Goal: Communication & Community: Answer question/provide support

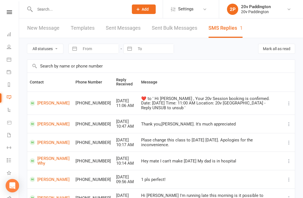
click at [12, 60] on link "Calendar" at bounding box center [13, 60] width 13 height 13
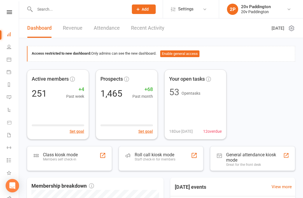
click at [9, 63] on link "Calendar" at bounding box center [13, 60] width 13 height 13
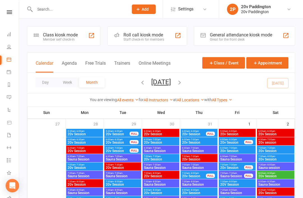
click at [70, 68] on button "Agenda" at bounding box center [69, 67] width 15 height 12
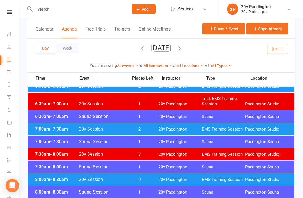
click at [182, 130] on span "20v Paddington" at bounding box center [180, 129] width 43 height 5
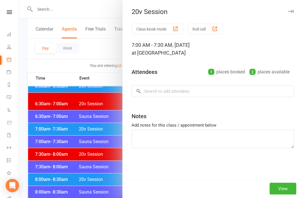
scroll to position [54, 0]
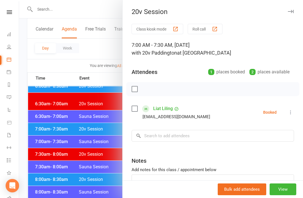
click at [96, 171] on div at bounding box center [161, 99] width 284 height 198
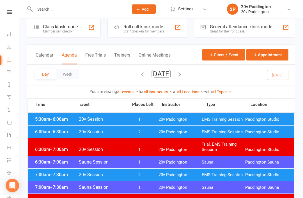
scroll to position [8, 0]
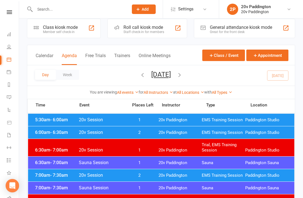
click at [164, 129] on div "6:00am - 6:30am 20v Session 2 20v Paddington EMS Training Session Paddington St…" at bounding box center [161, 133] width 266 height 12
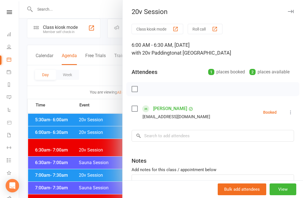
click at [289, 114] on icon at bounding box center [291, 113] width 6 height 6
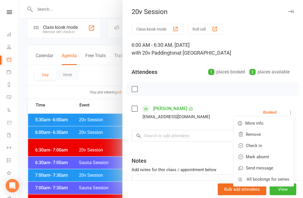
click at [265, 147] on link "Check in" at bounding box center [263, 145] width 60 height 11
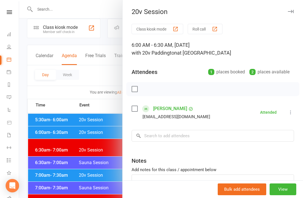
click at [68, 149] on div at bounding box center [161, 99] width 284 height 198
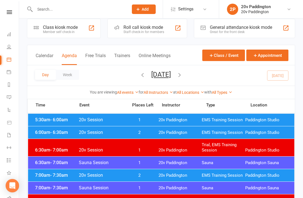
click at [115, 115] on div "5:30am - 6:00am 20v Session 1 20v Paddington EMS Training Session Paddington St…" at bounding box center [161, 120] width 266 height 12
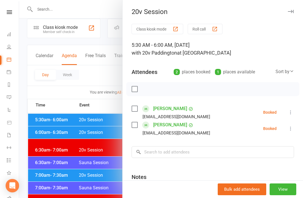
click at [289, 114] on icon at bounding box center [291, 113] width 6 height 6
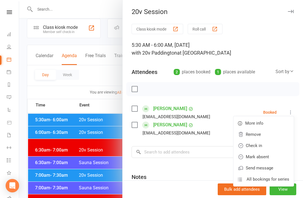
click at [274, 145] on link "Check in" at bounding box center [263, 145] width 60 height 11
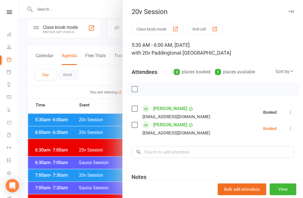
click at [288, 132] on button at bounding box center [290, 128] width 7 height 7
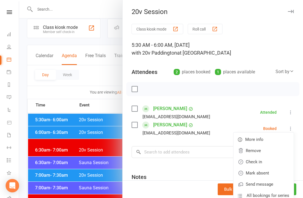
click at [271, 162] on link "Check in" at bounding box center [263, 162] width 60 height 11
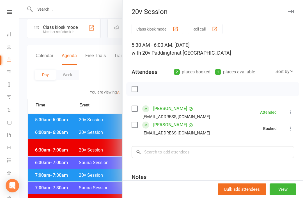
click at [81, 177] on div at bounding box center [161, 99] width 284 height 198
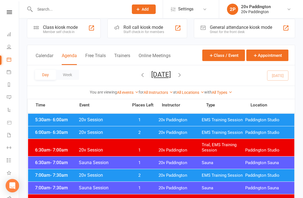
click at [123, 173] on span "20v Session" at bounding box center [102, 175] width 46 height 5
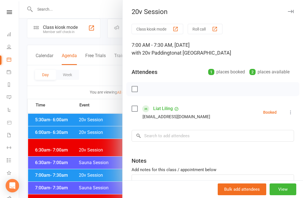
click at [300, 113] on div "Class kiosk mode Roll call 7:00 AM - 7:30 AM, Monday, August, 18, 2025 with 20v…" at bounding box center [213, 123] width 180 height 198
click at [289, 114] on icon at bounding box center [291, 113] width 6 height 6
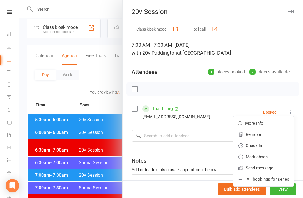
click at [268, 157] on link "Mark absent" at bounding box center [263, 157] width 60 height 11
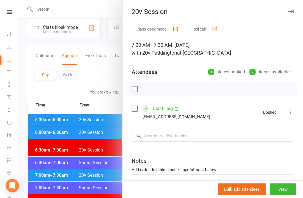
click at [91, 166] on div at bounding box center [161, 99] width 284 height 198
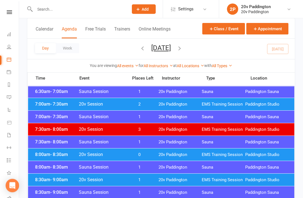
scroll to position [82, 0]
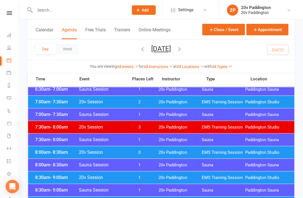
click at [177, 150] on div "8:00am - 8:30am 20v Session 0 20v Paddington EMS Training Session Paddington St…" at bounding box center [161, 152] width 266 height 12
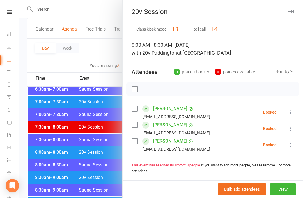
click at [290, 129] on icon at bounding box center [291, 129] width 6 height 6
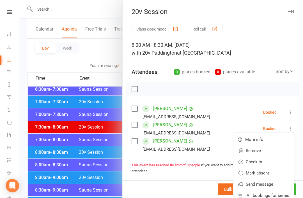
click at [265, 172] on link "Mark absent" at bounding box center [263, 173] width 60 height 11
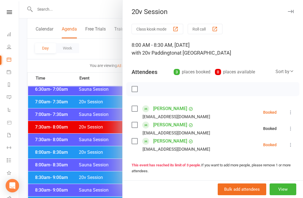
click at [289, 147] on icon at bounding box center [291, 145] width 6 height 6
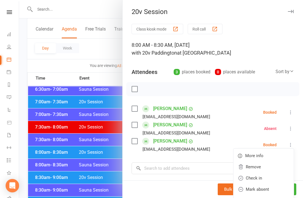
click at [268, 188] on link "Mark absent" at bounding box center [263, 189] width 60 height 11
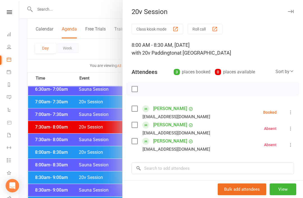
click at [77, 177] on div at bounding box center [161, 99] width 284 height 198
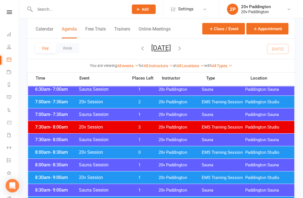
click at [124, 183] on div "8:30am - 9:00am 20v Session 1 20v Paddington EMS Training Session Paddington St…" at bounding box center [161, 178] width 266 height 12
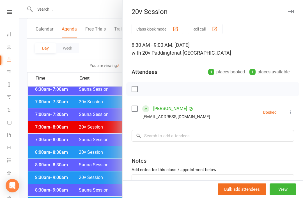
click at [97, 185] on div at bounding box center [161, 99] width 284 height 198
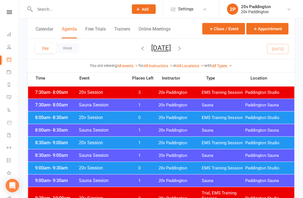
scroll to position [119, 0]
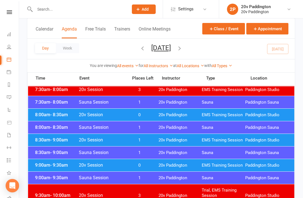
click at [157, 164] on div "9:00am - 9:30am 20v Session 0 20v Paddington EMS Training Session Paddington St…" at bounding box center [161, 165] width 266 height 12
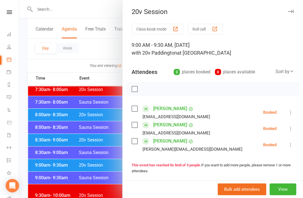
click at [102, 194] on div at bounding box center [161, 99] width 284 height 198
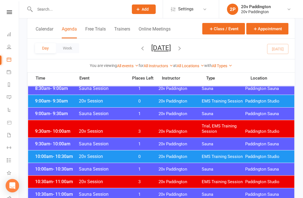
scroll to position [187, 0]
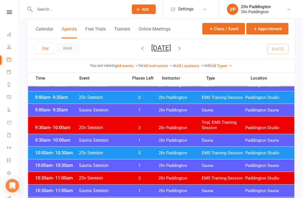
click at [157, 154] on div "10:00am - 10:30am 20v Session 0 20v Paddington EMS Training Session Paddington …" at bounding box center [161, 153] width 266 height 12
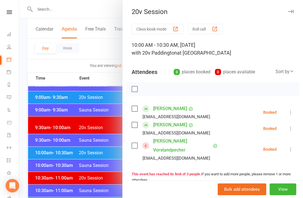
click at [95, 190] on div at bounding box center [161, 99] width 284 height 198
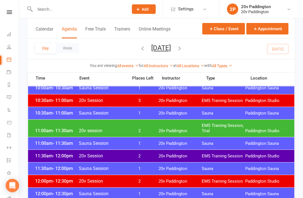
click at [177, 124] on div "11:00am - 11:30am 20v session 2 20v Paddington EMS Training Session, Trial Padd…" at bounding box center [161, 128] width 266 height 17
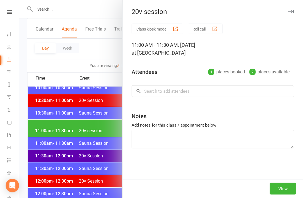
scroll to position [264, 0]
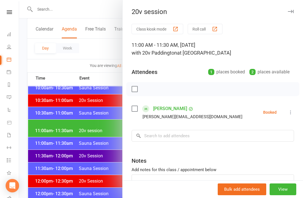
click at [98, 185] on div at bounding box center [161, 99] width 284 height 198
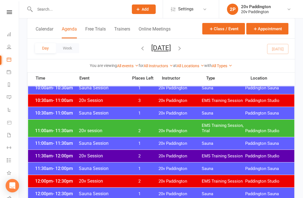
click at [136, 154] on span "2" at bounding box center [139, 156] width 29 height 5
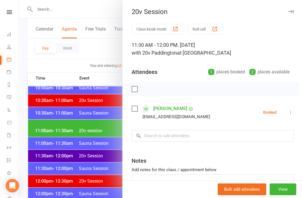
click at [101, 186] on div at bounding box center [161, 99] width 284 height 198
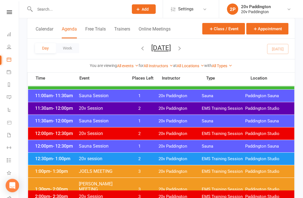
scroll to position [316, 0]
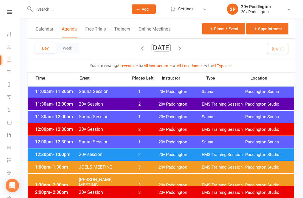
click at [168, 155] on span "20v Paddington" at bounding box center [180, 155] width 43 height 5
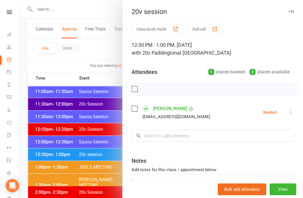
click at [85, 189] on div at bounding box center [161, 99] width 284 height 198
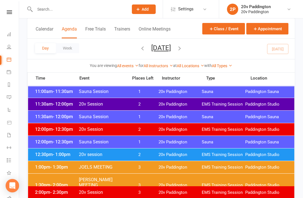
click at [146, 161] on div "12:30pm - 1:00pm 20v session 2 20v Paddington EMS Training Session Paddington S…" at bounding box center [161, 155] width 266 height 12
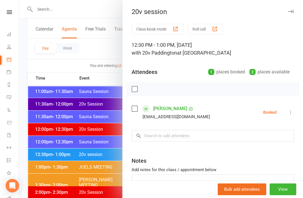
click at [95, 197] on div at bounding box center [161, 99] width 284 height 198
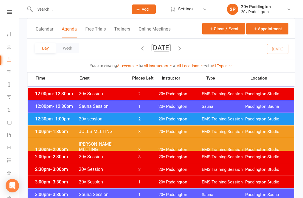
scroll to position [352, 0]
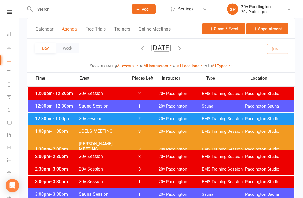
click at [169, 125] on div at bounding box center [161, 85] width 266 height 631
click at [141, 135] on div "1:00pm - 1:30pm JOELS MEETING 3 20v Paddington EMS Training Session Paddington …" at bounding box center [161, 132] width 266 height 12
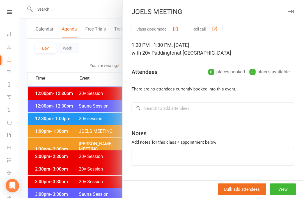
click at [93, 161] on div at bounding box center [161, 99] width 284 height 198
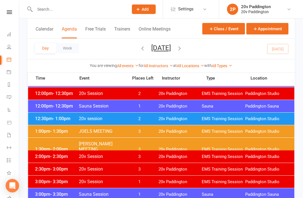
click at [134, 147] on span "3" at bounding box center [139, 149] width 29 height 5
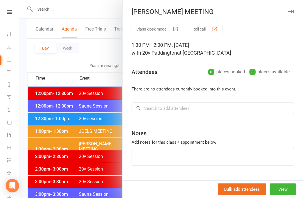
click at [65, 170] on div at bounding box center [161, 99] width 284 height 198
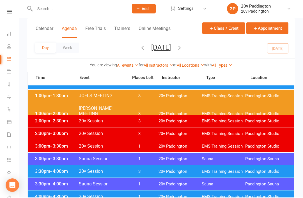
click at [143, 170] on span "3" at bounding box center [139, 172] width 29 height 5
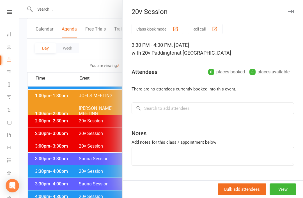
click at [107, 184] on div at bounding box center [161, 99] width 284 height 198
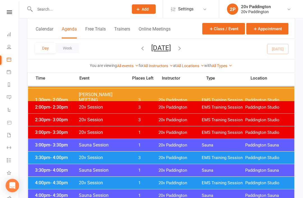
click at [141, 180] on div "4:00pm - 4:30pm 20v Session 1 20v Paddington EMS Training Session Paddington St…" at bounding box center [161, 183] width 266 height 12
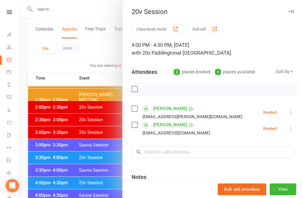
click at [101, 198] on div at bounding box center [161, 99] width 284 height 198
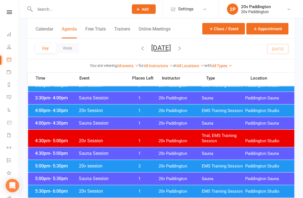
scroll to position [486, 0]
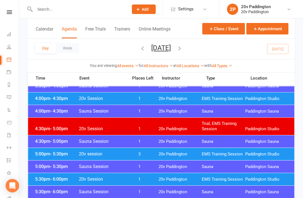
click at [154, 154] on span "3" at bounding box center [139, 154] width 29 height 5
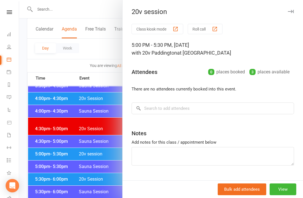
click at [115, 187] on div at bounding box center [161, 99] width 284 height 198
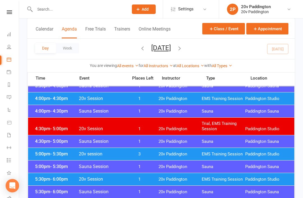
click at [135, 179] on span "1" at bounding box center [139, 179] width 29 height 5
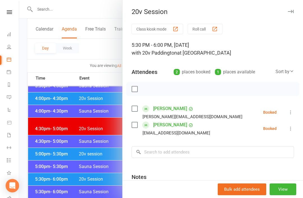
click at [100, 193] on div at bounding box center [161, 99] width 284 height 198
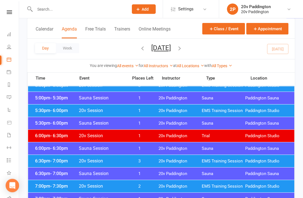
click at [152, 163] on span "3" at bounding box center [139, 161] width 29 height 5
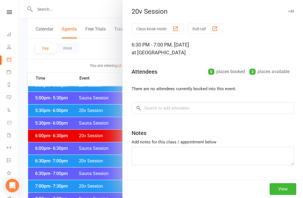
scroll to position [555, 0]
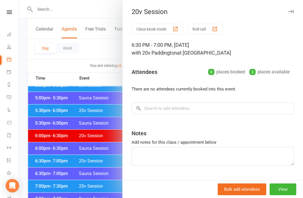
click at [99, 197] on div at bounding box center [161, 99] width 284 height 198
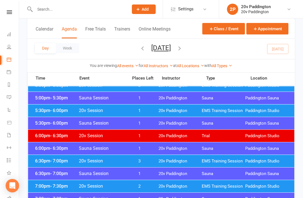
click at [121, 189] on span "20v Session" at bounding box center [102, 186] width 46 height 5
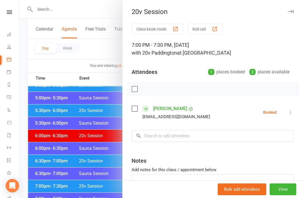
click at [103, 198] on div at bounding box center [161, 99] width 284 height 198
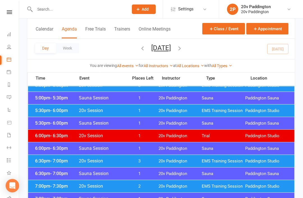
click at [209, 54] on div "Day Week Monday, Aug 18, 2025 August 2025 Sun Mon Tue Wed Thu Fri Sat 27 28 29 …" at bounding box center [161, 49] width 268 height 20
click at [183, 47] on icon "button" at bounding box center [180, 48] width 6 height 6
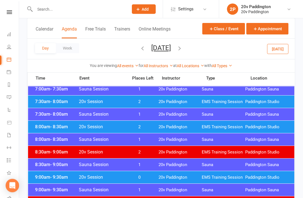
scroll to position [0, 0]
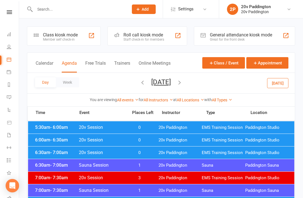
click at [176, 127] on span "20v Paddington" at bounding box center [180, 127] width 43 height 5
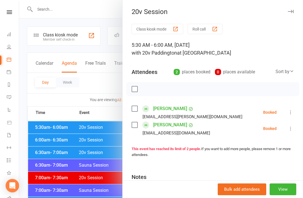
click at [90, 166] on div at bounding box center [161, 99] width 284 height 198
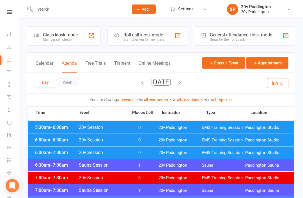
click at [136, 141] on span "0" at bounding box center [139, 140] width 29 height 5
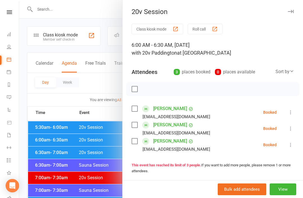
click at [105, 166] on div at bounding box center [161, 99] width 284 height 198
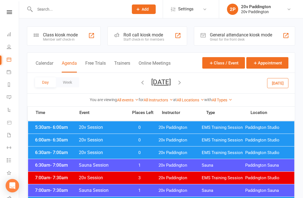
click at [132, 154] on span "0" at bounding box center [139, 152] width 29 height 5
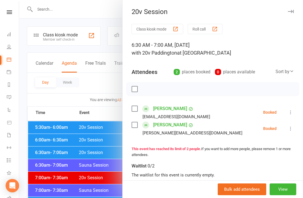
click at [98, 177] on div at bounding box center [161, 99] width 284 height 198
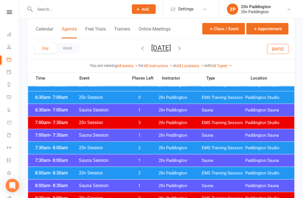
scroll to position [55, 0]
click at [158, 148] on div "7:30am - 8:00am 20v Session 2 20v Paddington EMS Training Session Paddington St…" at bounding box center [161, 148] width 266 height 12
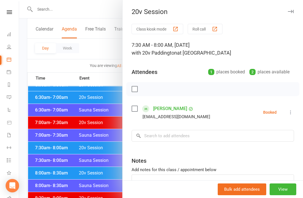
click at [102, 187] on div at bounding box center [161, 99] width 284 height 198
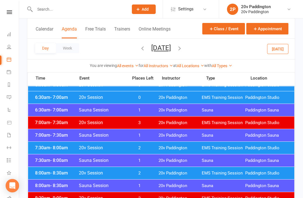
click at [122, 174] on span "20v Session" at bounding box center [102, 173] width 46 height 5
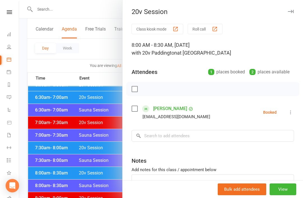
click at [97, 192] on div at bounding box center [161, 99] width 284 height 198
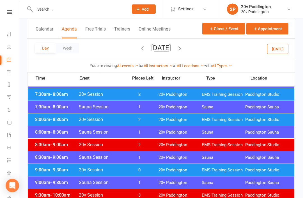
click at [144, 168] on span "0" at bounding box center [139, 170] width 29 height 5
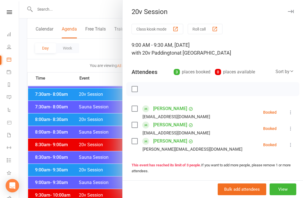
click at [104, 193] on div at bounding box center [161, 99] width 284 height 198
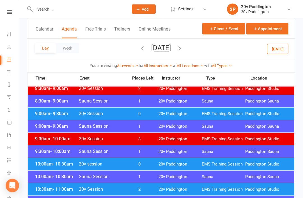
scroll to position [165, 0]
click at [146, 161] on div "10:00am - 10:30am 20v session 0 20v Paddington EMS Training Session Paddington …" at bounding box center [161, 164] width 266 height 12
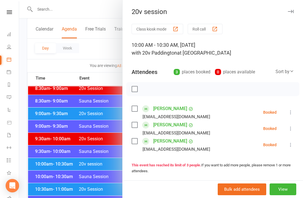
click at [103, 191] on div at bounding box center [161, 99] width 284 height 198
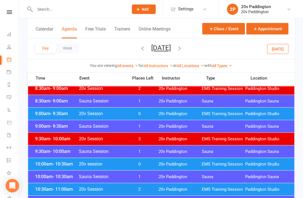
click at [127, 188] on span "2" at bounding box center [139, 189] width 29 height 5
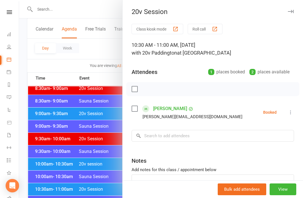
click at [96, 198] on div at bounding box center [161, 99] width 284 height 198
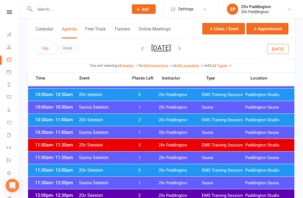
click at [150, 163] on div "11:00am - 11:30am Sauna Session 1 20v Paddington Sauna Paddington Sauna" at bounding box center [161, 158] width 266 height 12
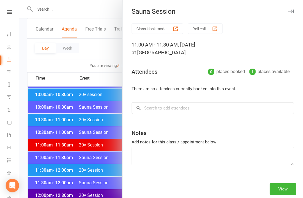
scroll to position [235, 0]
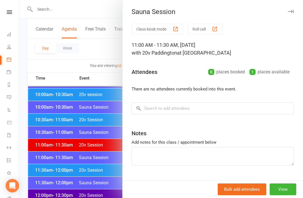
click at [93, 187] on div at bounding box center [161, 99] width 284 height 198
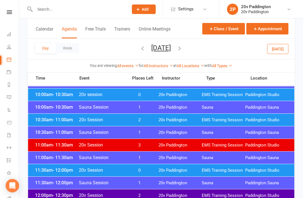
click at [133, 171] on span "0" at bounding box center [139, 170] width 29 height 5
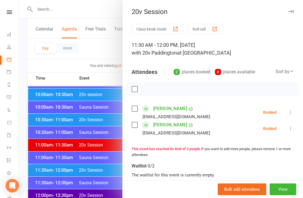
click at [104, 192] on div at bounding box center [161, 99] width 284 height 198
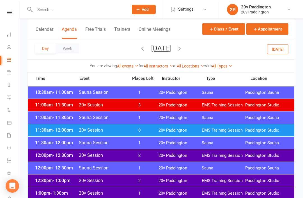
click at [154, 154] on div "12:00pm - 12:30pm 20v Session 2 20v Paddington EMS Training Session Paddington …" at bounding box center [161, 155] width 266 height 12
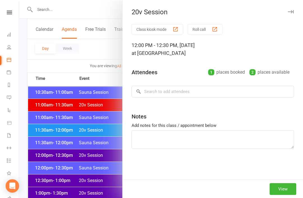
scroll to position [275, 0]
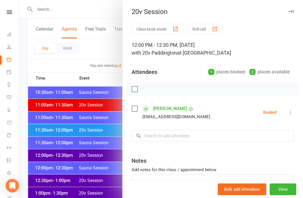
click at [95, 184] on div at bounding box center [161, 99] width 284 height 198
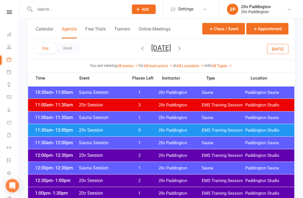
click at [125, 181] on span "2" at bounding box center [139, 180] width 29 height 5
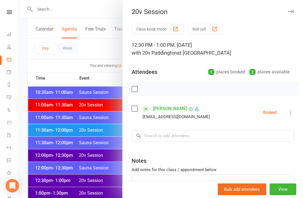
click at [103, 194] on div at bounding box center [161, 99] width 284 height 198
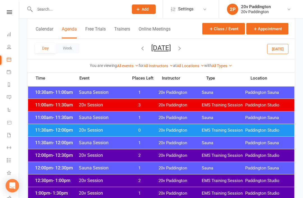
click at [123, 197] on div "1:00pm - 1:30pm 20v Session 1 20v Paddington EMS Training Session Paddington St…" at bounding box center [161, 193] width 266 height 12
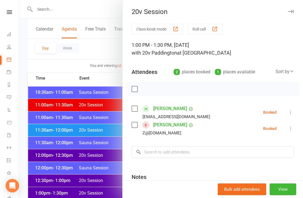
click at [100, 197] on div at bounding box center [161, 99] width 284 height 198
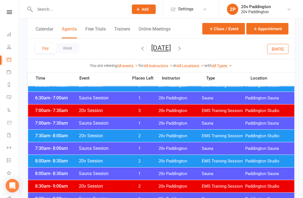
scroll to position [53, 0]
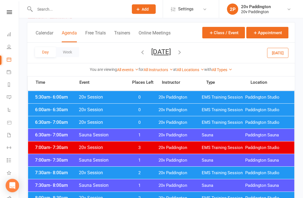
click at [282, 57] on button "Today" at bounding box center [277, 53] width 21 height 10
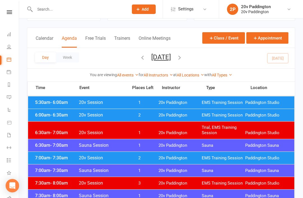
scroll to position [24, 0]
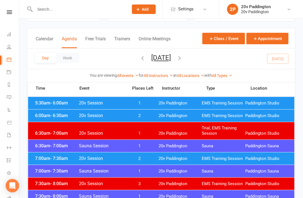
click at [208, 156] on span "EMS Training Session" at bounding box center [223, 158] width 43 height 5
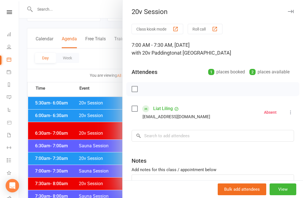
click at [289, 107] on li "Liat Liling liatliling@gmail.com Absent More info Remove Check in Reset attenda…" at bounding box center [213, 112] width 162 height 16
click at [293, 113] on icon at bounding box center [291, 113] width 6 height 6
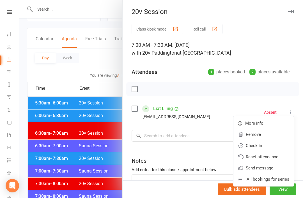
click at [267, 158] on link "Reset attendance" at bounding box center [263, 157] width 60 height 11
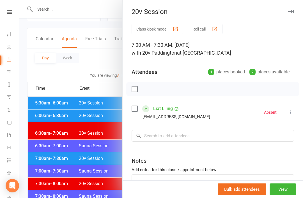
scroll to position [42, 0]
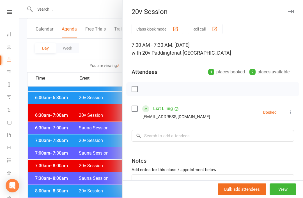
click at [293, 111] on icon at bounding box center [291, 113] width 6 height 6
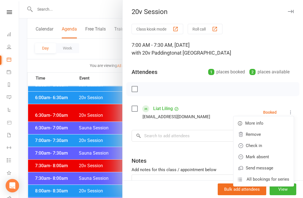
click at [273, 136] on link "Remove" at bounding box center [263, 134] width 60 height 11
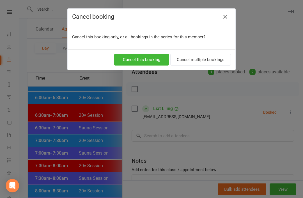
click at [148, 60] on button "Cancel this booking" at bounding box center [141, 60] width 55 height 12
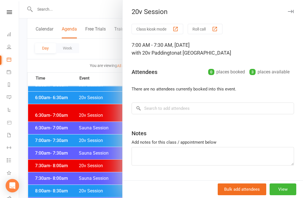
click at [85, 126] on div at bounding box center [161, 99] width 284 height 198
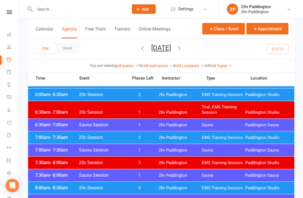
scroll to position [49, 0]
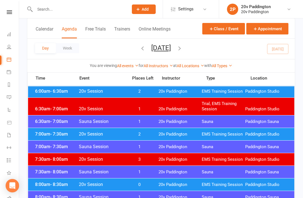
click at [160, 184] on span "20v Paddington" at bounding box center [180, 184] width 43 height 5
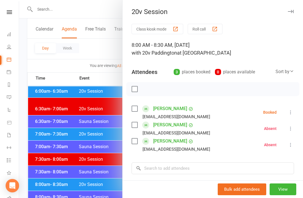
click at [70, 180] on div at bounding box center [161, 99] width 284 height 198
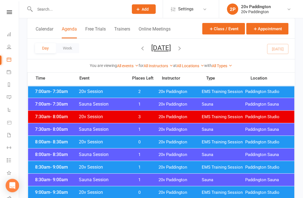
scroll to position [91, 0]
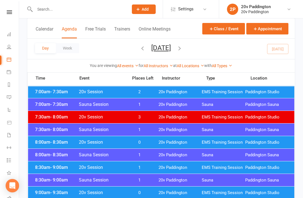
click at [144, 167] on span "1" at bounding box center [139, 167] width 29 height 5
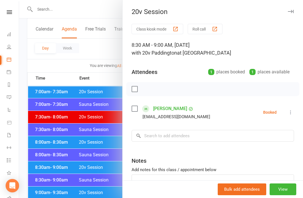
click at [86, 180] on div at bounding box center [161, 99] width 284 height 198
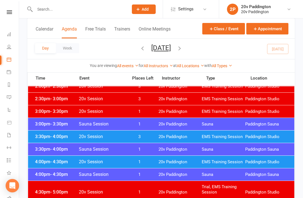
scroll to position [420, 0]
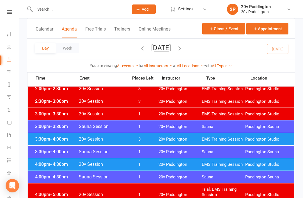
click at [171, 46] on button "Monday, Aug 18, 2025" at bounding box center [161, 48] width 20 height 8
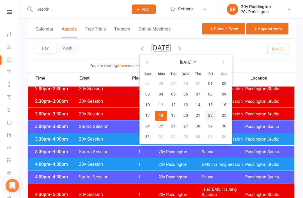
click at [208, 116] on span "22" at bounding box center [210, 116] width 4 height 4
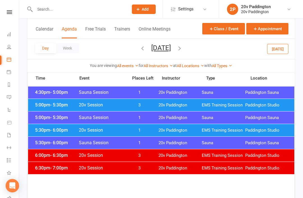
scroll to position [515, 0]
click at [219, 126] on div "5:30pm - 6:00pm 20v Session 1 20v Paddington EMS Training Session Paddington St…" at bounding box center [161, 131] width 266 height 12
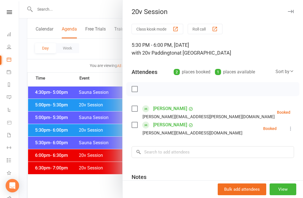
click at [38, 99] on div at bounding box center [161, 99] width 284 height 198
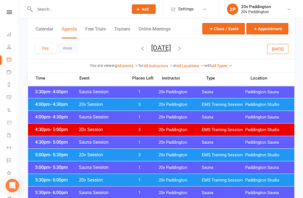
scroll to position [436, 0]
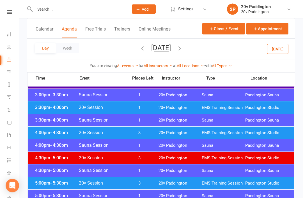
click at [171, 49] on button "Friday, Aug 22, 2025" at bounding box center [161, 48] width 20 height 8
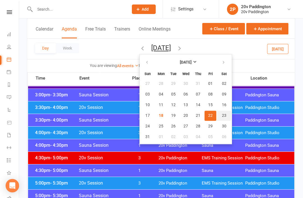
click at [217, 116] on button "23" at bounding box center [224, 116] width 14 height 10
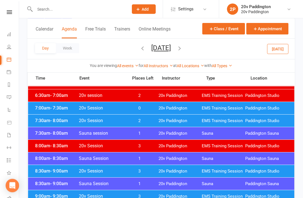
click at [45, 166] on div "8:30am - 9:00am 20v Session 3 20v Paddington EMS Training Session Paddington St…" at bounding box center [161, 172] width 266 height 12
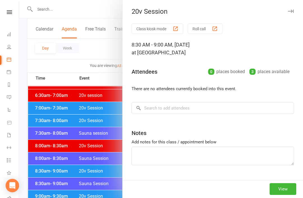
scroll to position [45, 0]
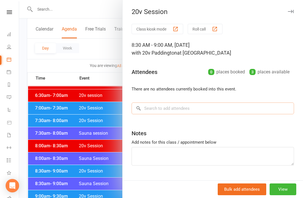
click at [207, 107] on input "search" at bounding box center [213, 109] width 162 height 12
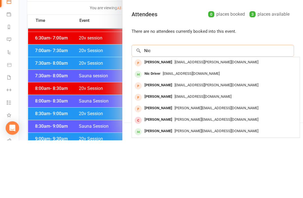
type input "Nic"
click at [175, 129] on span "nicoladriver@gmail.com" at bounding box center [191, 131] width 57 height 4
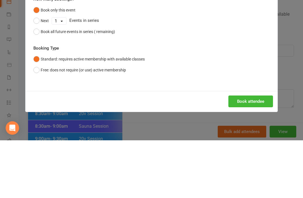
scroll to position [102, 0]
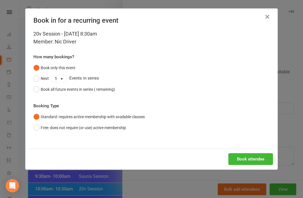
click at [244, 159] on button "Book attendee" at bounding box center [250, 160] width 45 height 12
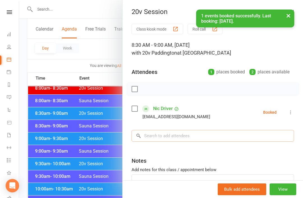
click at [173, 132] on input "search" at bounding box center [213, 136] width 162 height 12
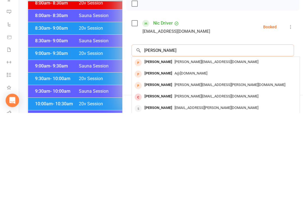
scroll to position [102, 0]
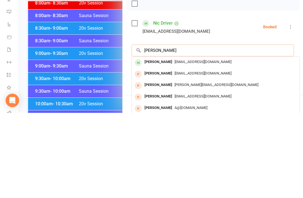
type input "David jones"
click at [198, 145] on span "Davidgarethjones923@gmail.com" at bounding box center [203, 147] width 57 height 4
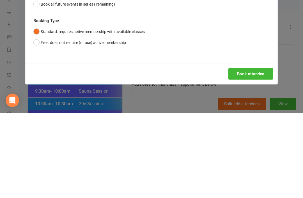
scroll to position [188, 0]
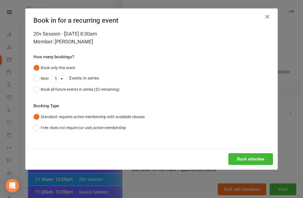
click at [255, 160] on button "Book attendee" at bounding box center [250, 160] width 45 height 12
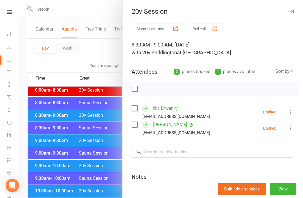
scroll to position [100, 0]
click at [54, 93] on div at bounding box center [161, 99] width 284 height 198
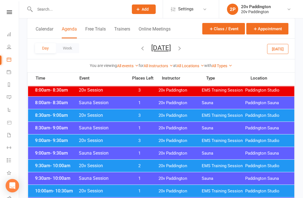
click at [273, 47] on button "Today" at bounding box center [277, 49] width 21 height 10
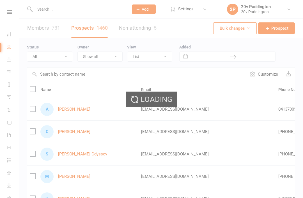
select select "100"
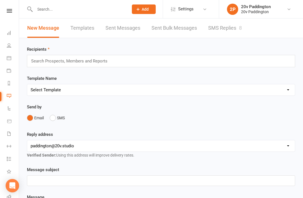
click at [228, 28] on link "SMS Replies 8" at bounding box center [225, 28] width 34 height 19
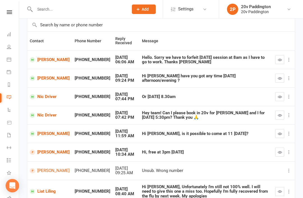
scroll to position [46, 0]
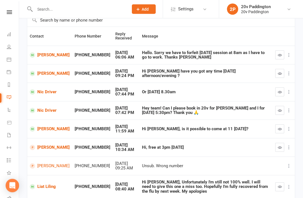
click at [53, 185] on link "Liat Liling" at bounding box center [50, 187] width 40 height 5
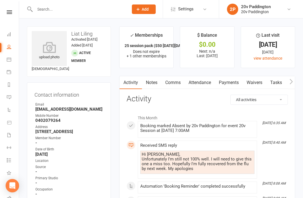
click at [175, 84] on link "Comms" at bounding box center [172, 82] width 23 height 13
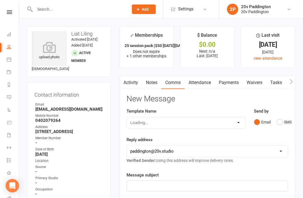
scroll to position [18, 0]
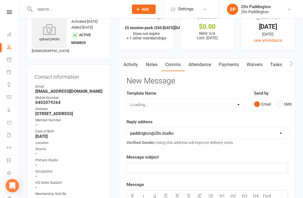
click at [277, 102] on button "SMS" at bounding box center [284, 104] width 15 height 11
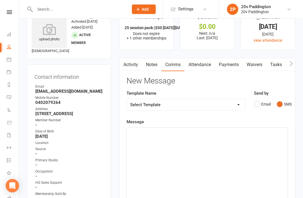
click at [230, 147] on div "﻿" at bounding box center [207, 170] width 161 height 84
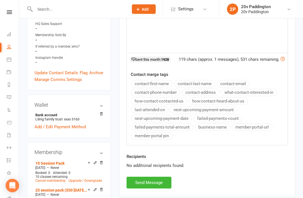
scroll to position [214, 0]
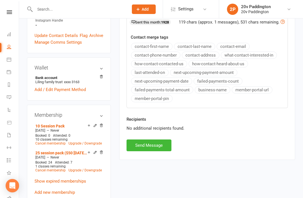
click at [153, 143] on button "Send Message" at bounding box center [149, 146] width 45 height 12
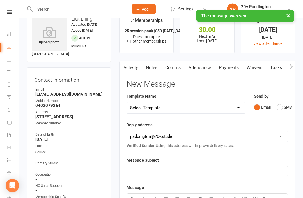
scroll to position [0, 0]
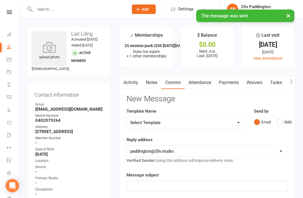
click at [14, 98] on link "Messages 8" at bounding box center [13, 98] width 13 height 13
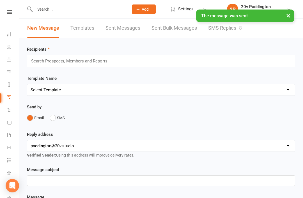
click at [237, 31] on link "SMS Replies 8" at bounding box center [225, 28] width 34 height 19
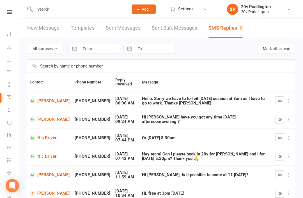
click at [44, 100] on link "[PERSON_NAME]" at bounding box center [50, 101] width 40 height 5
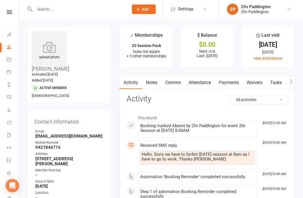
click at [172, 84] on link "Comms" at bounding box center [172, 82] width 23 height 13
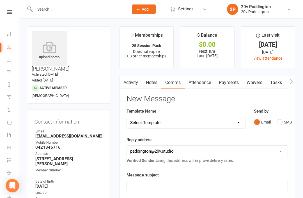
click at [282, 126] on button "SMS" at bounding box center [284, 122] width 15 height 11
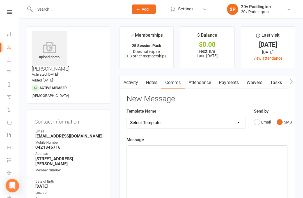
click at [233, 155] on div "﻿" at bounding box center [207, 188] width 161 height 84
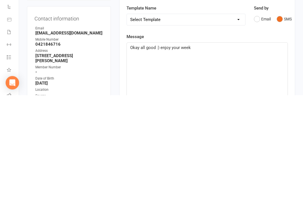
click at [165, 146] on div "Okay all good :) enjoy your week" at bounding box center [207, 188] width 161 height 84
click at [166, 148] on span "Okay all good :) enjoy your week" at bounding box center [160, 150] width 61 height 5
click at [168, 148] on span "Okay all good :) Enjoy your week" at bounding box center [160, 150] width 61 height 5
click at [243, 148] on p "Okay all good :) Enjoy your week" at bounding box center [207, 151] width 154 height 7
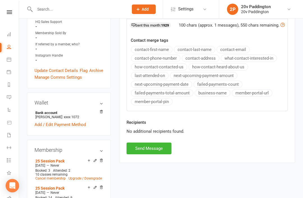
click at [156, 153] on button "Send Message" at bounding box center [149, 149] width 45 height 12
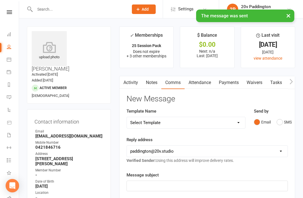
click at [11, 99] on icon at bounding box center [9, 97] width 4 height 4
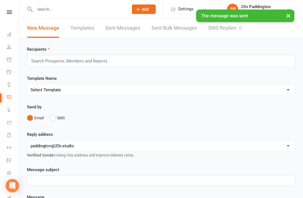
click at [234, 38] on link "SMS Replies 8" at bounding box center [225, 28] width 34 height 19
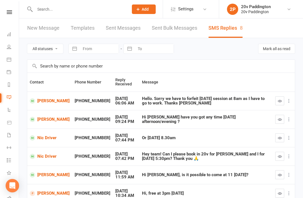
click at [279, 100] on icon "button" at bounding box center [280, 101] width 4 height 4
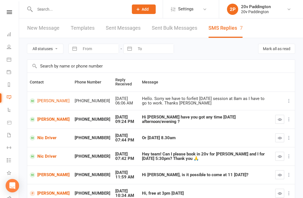
click at [46, 117] on link "[PERSON_NAME]" at bounding box center [50, 119] width 40 height 5
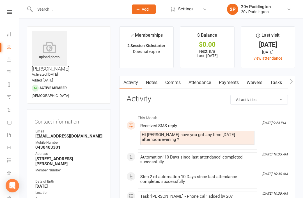
click at [175, 81] on link "Comms" at bounding box center [172, 82] width 23 height 13
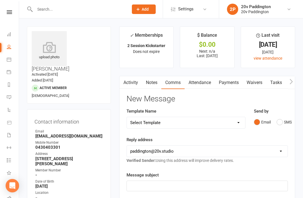
click at [283, 109] on div "Send by Email SMS" at bounding box center [271, 118] width 34 height 20
click at [278, 124] on button "SMS" at bounding box center [284, 122] width 15 height 11
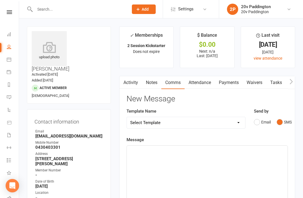
click at [193, 169] on div "﻿" at bounding box center [207, 188] width 161 height 84
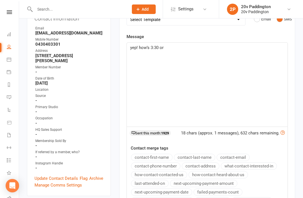
click at [187, 47] on p "yep! how’s 3:30 or" at bounding box center [207, 47] width 154 height 7
click at [128, 3] on div "Prospect Member Non-attending contact Class / event Appointment Task Membership…" at bounding box center [144, 9] width 38 height 18
click at [222, 43] on div "yep! how’s 3:30, 5 or" at bounding box center [207, 85] width 161 height 84
click at [221, 45] on p "yep! how’s 3:30, 5 or" at bounding box center [207, 48] width 154 height 7
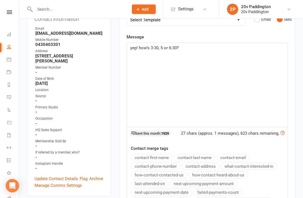
click at [145, 45] on span "yep! how’s 3:30, 5 or 6:30?" at bounding box center [154, 47] width 49 height 5
click at [148, 49] on span "yep! how’s 3:30, 5 or 6:30?" at bounding box center [154, 47] width 49 height 5
click at [232, 51] on div "yep! we have 3:30, 5 or 6:30?" at bounding box center [207, 85] width 161 height 84
click at [136, 47] on span "yep! we have 3:30, 5 or 6:30? Which works best for you?- Zac" at bounding box center [186, 47] width 113 height 5
click at [132, 47] on span "yep! we have 3:30, 5 or 6:30? Which works best for you?- Zac" at bounding box center [186, 47] width 113 height 5
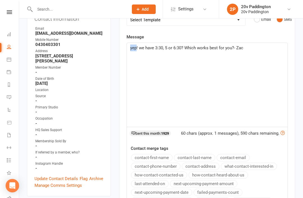
click at [128, 47] on div "yep! we have 3:30, 5 or 6:30? Which works best for you?- Zac" at bounding box center [207, 85] width 161 height 84
click at [294, 67] on div "Activity Notes Comms Attendance Payments Waivers Tasks Automations Workouts Ass…" at bounding box center [207, 122] width 176 height 298
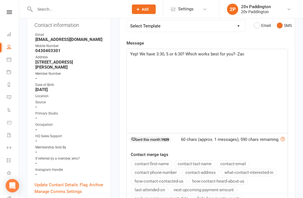
click at [184, 53] on span "Yep! We have 3:30, 5 or 6:30? Which works best for you?- Zac" at bounding box center [187, 54] width 114 height 5
click at [298, 81] on main "✓ Memberships 2 Session Kickstarter Does not expire $ Balance $0.00 Next: n/a L…" at bounding box center [207, 107] width 184 height 354
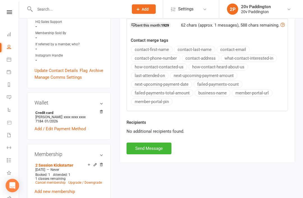
scroll to position [240, 0]
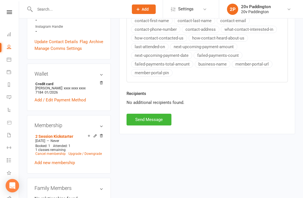
click at [164, 116] on button "Send Message" at bounding box center [149, 120] width 45 height 12
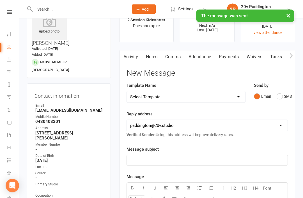
scroll to position [0, 0]
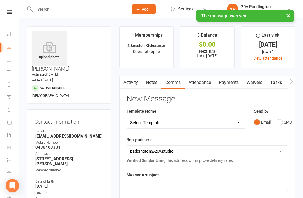
click at [10, 97] on icon at bounding box center [9, 97] width 4 height 4
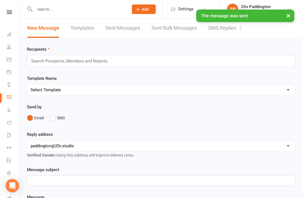
click at [221, 35] on link "SMS Replies 7" at bounding box center [225, 28] width 34 height 19
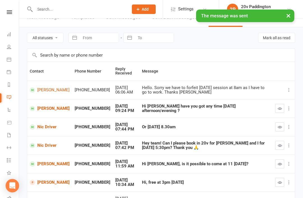
scroll to position [11, 0]
click at [273, 107] on td at bounding box center [284, 108] width 22 height 19
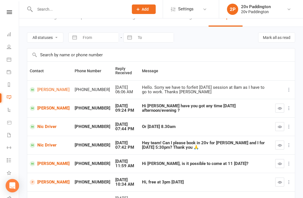
click at [272, 109] on td "Hi [PERSON_NAME] have you got any time [DATE] afternoon/evening ?" at bounding box center [205, 108] width 133 height 19
click at [280, 105] on button "button" at bounding box center [279, 108] width 9 height 9
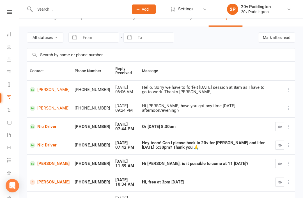
click at [45, 145] on link "Nic Driver" at bounding box center [50, 145] width 40 height 5
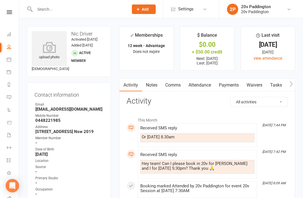
scroll to position [10, 0]
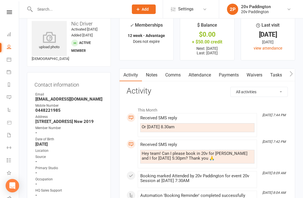
click at [174, 75] on link "Comms" at bounding box center [172, 75] width 23 height 13
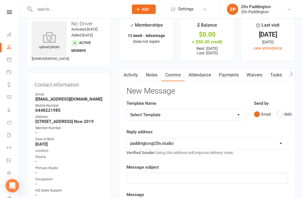
click at [274, 117] on div "Email SMS" at bounding box center [271, 114] width 34 height 11
click at [286, 118] on button "SMS" at bounding box center [284, 114] width 15 height 11
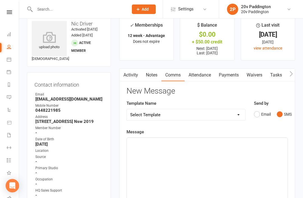
click at [212, 167] on div "﻿" at bounding box center [207, 180] width 161 height 84
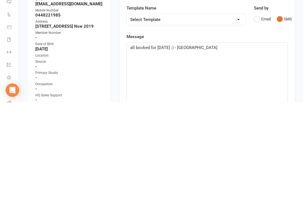
click at [287, 138] on div "all booked for Saturday :) - Zac" at bounding box center [207, 180] width 161 height 84
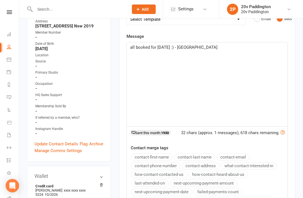
click at [284, 72] on div "all booked for Saturday :) - Zac" at bounding box center [207, 84] width 161 height 84
click at [292, 54] on div "Activity Notes Comms Attendance Payments Waivers Tasks Automations Workouts Ass…" at bounding box center [207, 122] width 176 height 298
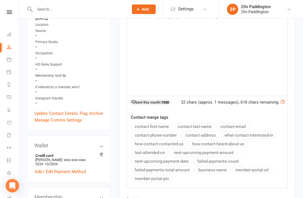
scroll to position [194, 0]
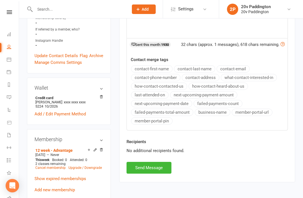
click at [152, 173] on button "Send Message" at bounding box center [149, 168] width 45 height 12
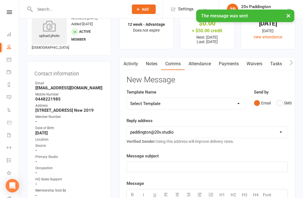
scroll to position [0, 0]
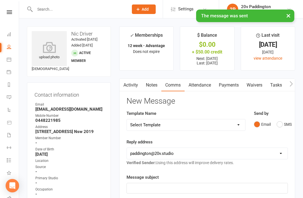
click at [7, 99] on icon at bounding box center [9, 97] width 4 height 4
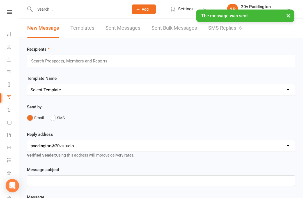
click at [225, 24] on link "SMS Replies 6" at bounding box center [225, 28] width 34 height 19
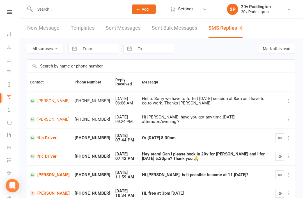
click at [276, 135] on button "button" at bounding box center [279, 138] width 9 height 9
click at [282, 158] on button "button" at bounding box center [279, 156] width 9 height 9
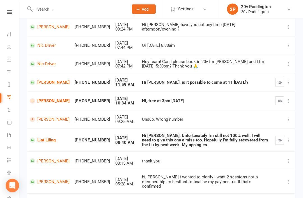
scroll to position [93, 0]
click at [281, 132] on td at bounding box center [284, 140] width 22 height 23
click at [275, 142] on td at bounding box center [284, 140] width 22 height 23
click at [274, 138] on td at bounding box center [284, 140] width 22 height 23
click at [280, 142] on button "button" at bounding box center [279, 140] width 9 height 9
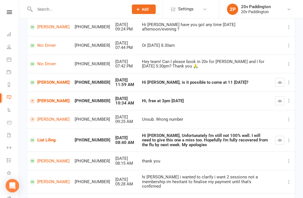
scroll to position [111, 0]
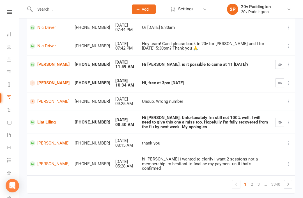
click at [38, 67] on link "[PERSON_NAME]" at bounding box center [50, 64] width 40 height 5
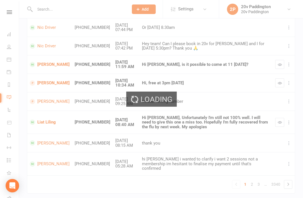
click at [28, 3] on div "Loading" at bounding box center [151, 99] width 303 height 198
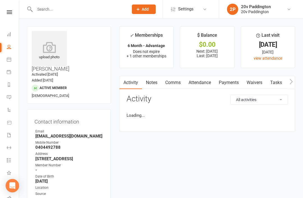
click at [30, 1] on div at bounding box center [76, 9] width 98 height 18
